Goal: Task Accomplishment & Management: Complete application form

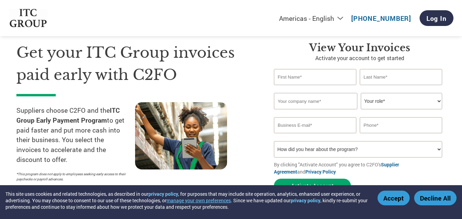
scroll to position [34, 0]
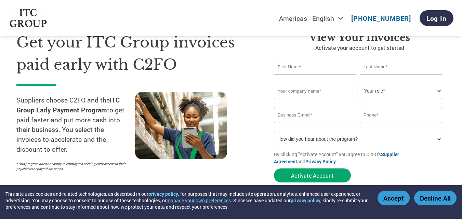
click at [349, 141] on select "How did you hear about the program? Received a letter Email Social Media Online…" at bounding box center [358, 139] width 168 height 16
select select "Email"
click at [274, 131] on select "How did you hear about the program? Received a letter Email Social Media Online…" at bounding box center [358, 139] width 168 height 16
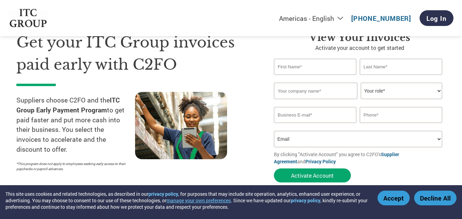
click at [292, 72] on input "text" at bounding box center [315, 67] width 82 height 16
type input "Huja"
type input "Industries"
type input "[EMAIL_ADDRESS][DOMAIN_NAME]"
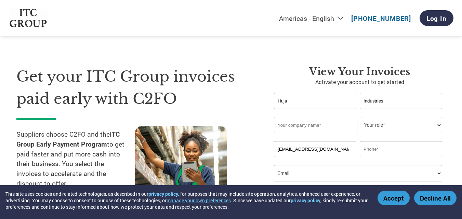
drag, startPoint x: 311, startPoint y: 103, endPoint x: 224, endPoint y: 103, distance: 86.5
click at [224, 103] on div "Get your ITC Group invoices paid early with C2FO Suppliers choose C2FO and the …" at bounding box center [230, 129] width 429 height 182
type input "Munir"
type input "[MEDICAL_DATA][PERSON_NAME]"
type input "HUJA INDUSTRIES"
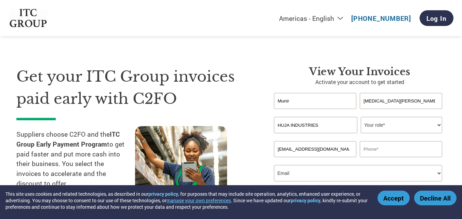
click at [401, 123] on select "Your role* CFO Controller Credit Manager Finance Director Treasurer CEO Preside…" at bounding box center [401, 125] width 81 height 16
select select "CEO"
click at [361, 117] on select "Your role* CFO Controller Credit Manager Finance Director Treasurer CEO Preside…" at bounding box center [401, 125] width 81 height 16
click at [373, 147] on input "text" at bounding box center [401, 149] width 82 height 16
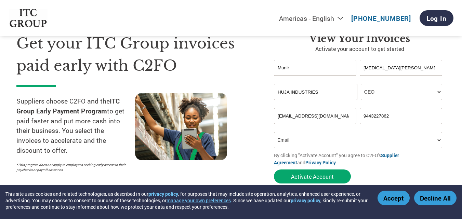
scroll to position [68, 0]
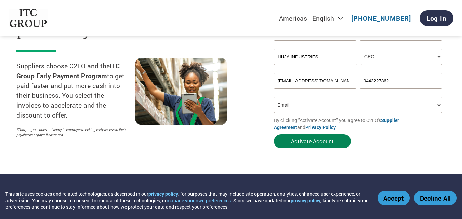
type input "9443227862"
click at [317, 142] on button "Activate Account" at bounding box center [312, 141] width 77 height 14
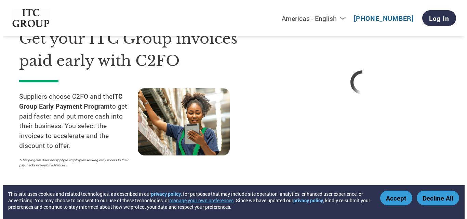
scroll to position [0, 0]
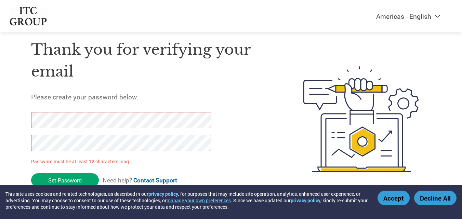
scroll to position [24, 0]
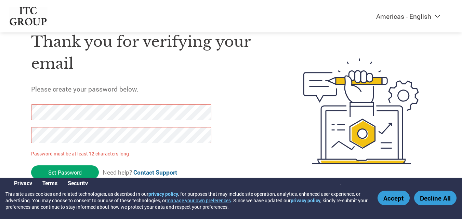
drag, startPoint x: 80, startPoint y: 170, endPoint x: 0, endPoint y: 111, distance: 99.1
click at [0, 111] on div "Americas - English Américas - Español Américas - Português Amériques - Français…" at bounding box center [231, 83] width 462 height 215
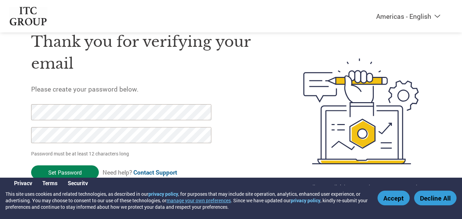
click at [71, 173] on input "Set Password" at bounding box center [65, 173] width 68 height 14
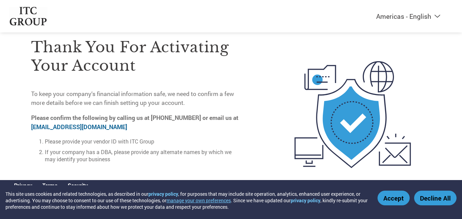
scroll to position [28, 0]
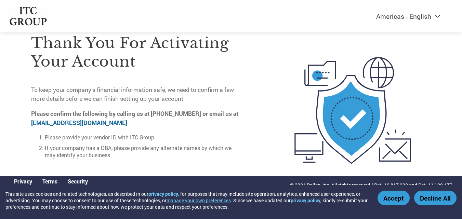
click at [86, 122] on link "on-boarding@c2fo.com" at bounding box center [79, 123] width 96 height 8
drag, startPoint x: 29, startPoint y: 120, endPoint x: 97, endPoint y: 122, distance: 68.8
click at [97, 122] on div "Thank you for activating your account To keep your company’s financial informat…" at bounding box center [231, 110] width 445 height 183
copy link "on-boarding@c2fo.com"
click at [232, 60] on h3 "Thank you for activating your account" at bounding box center [137, 52] width 212 height 37
